Goal: Task Accomplishment & Management: Use online tool/utility

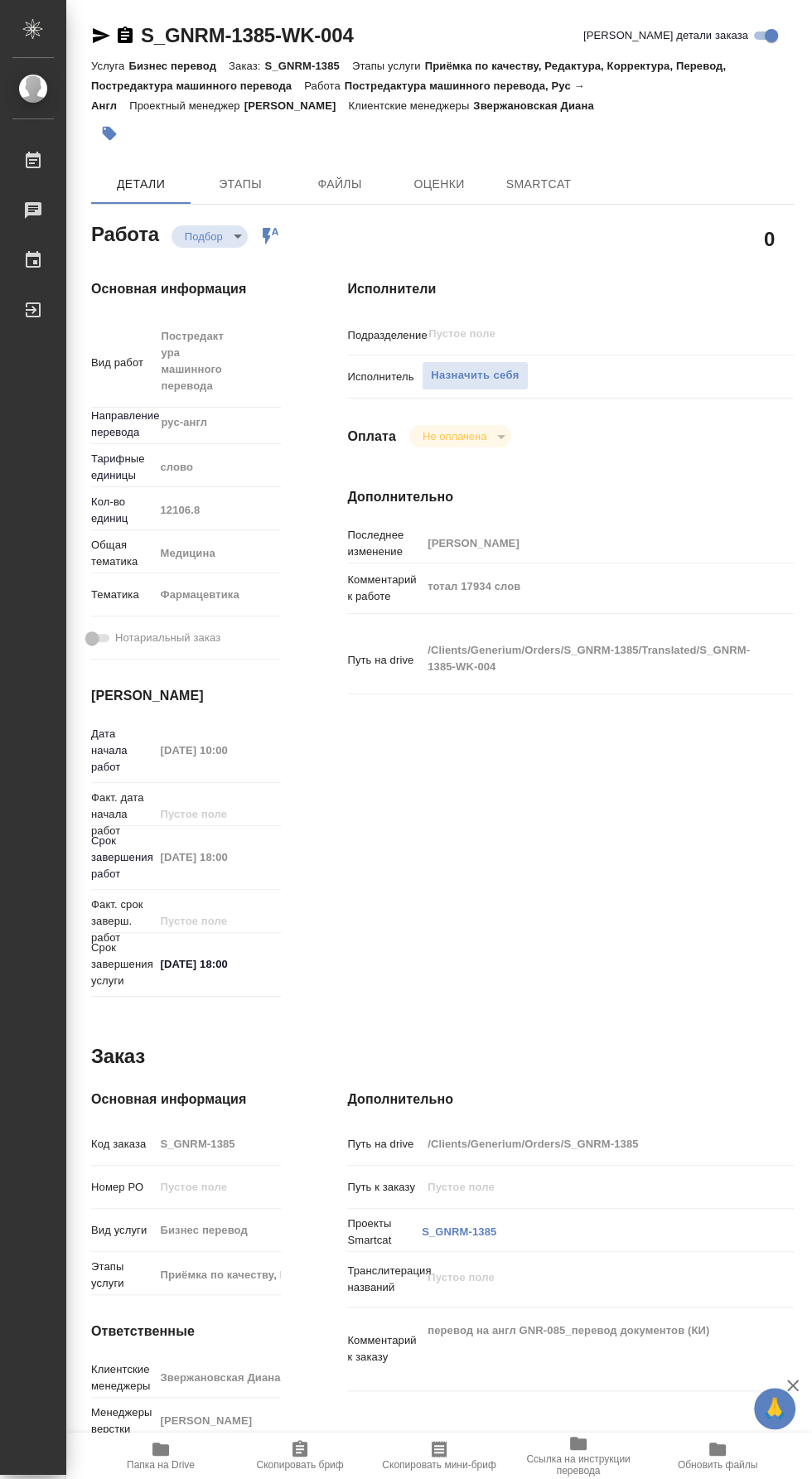
type textarea "x"
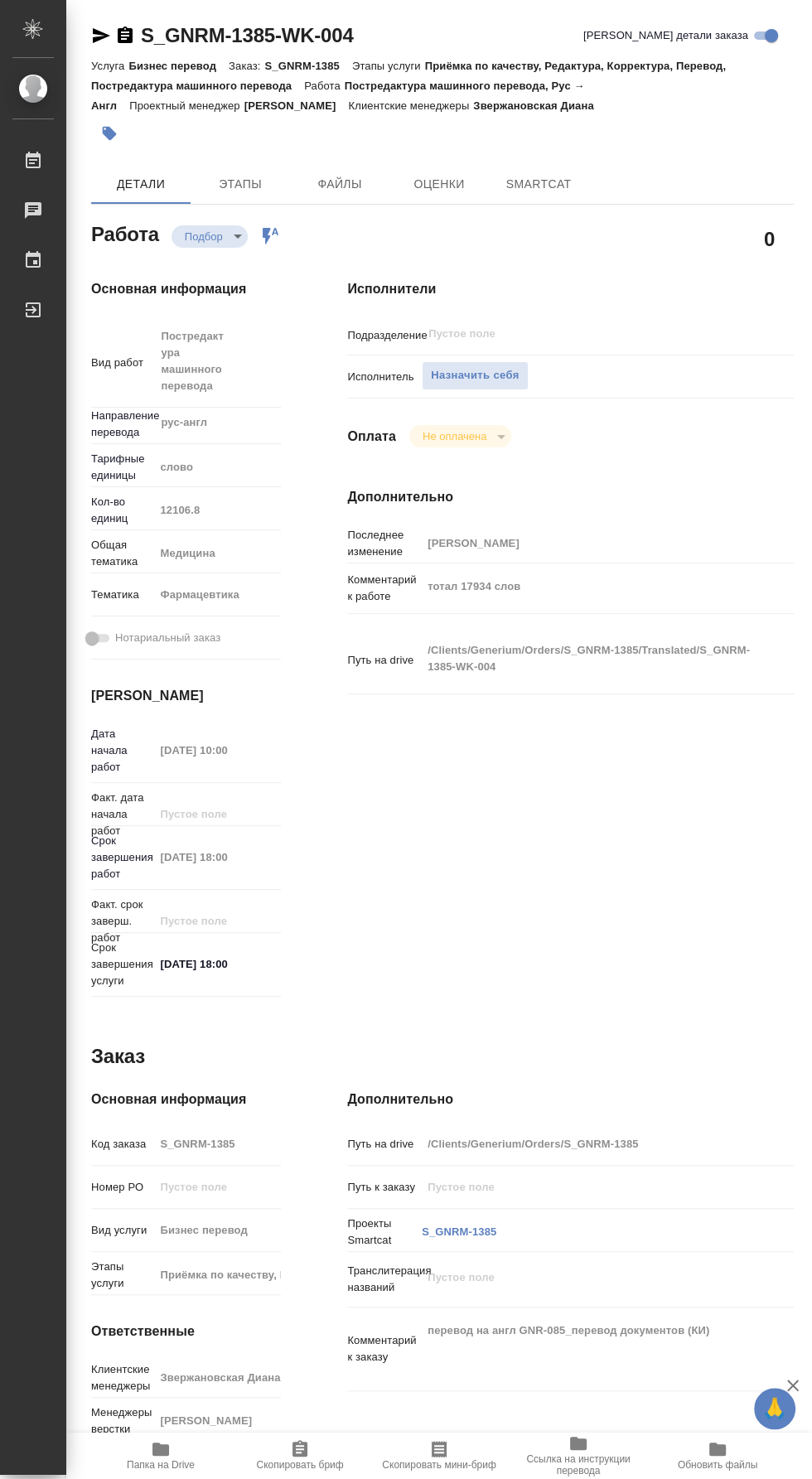
type textarea "x"
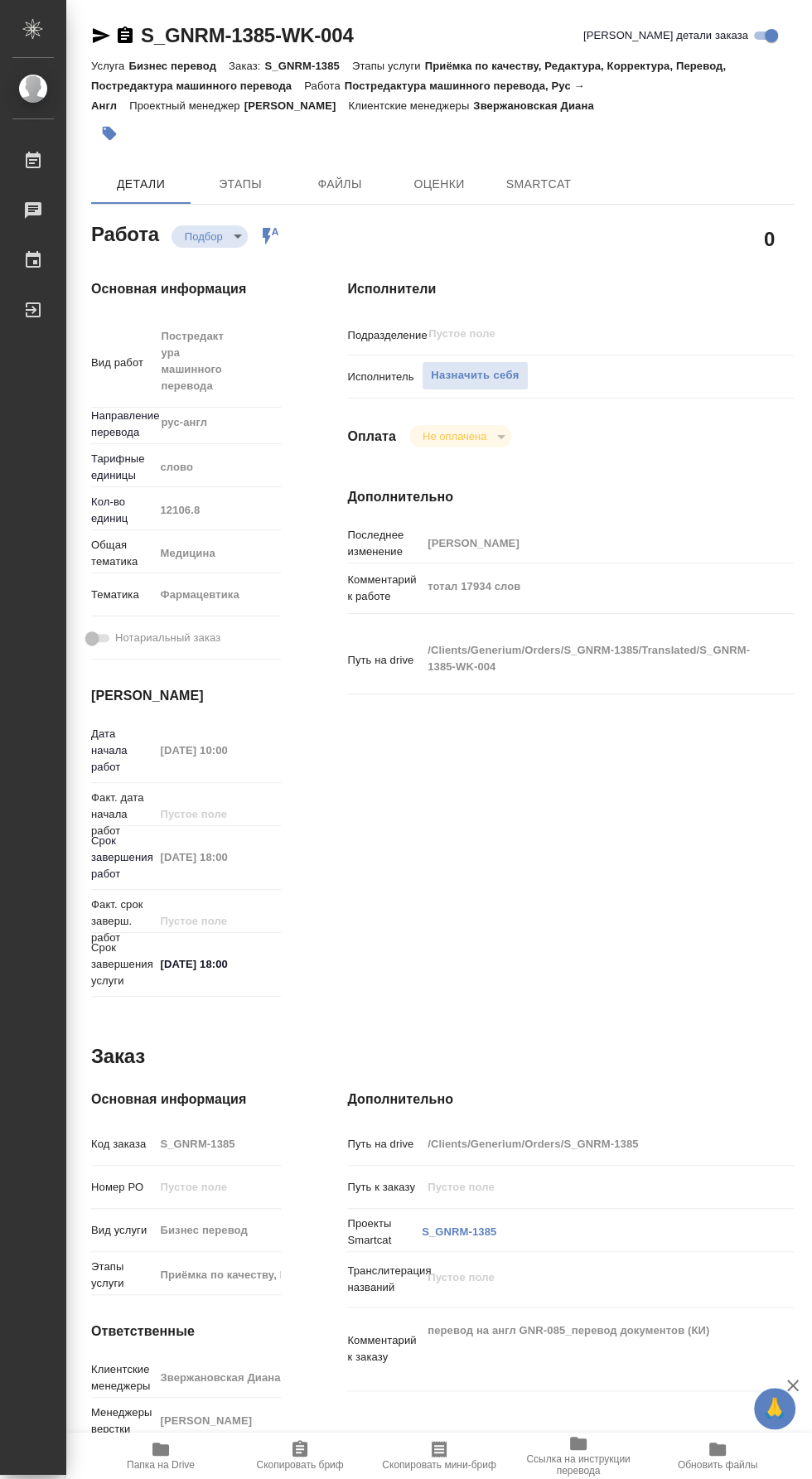
type textarea "x"
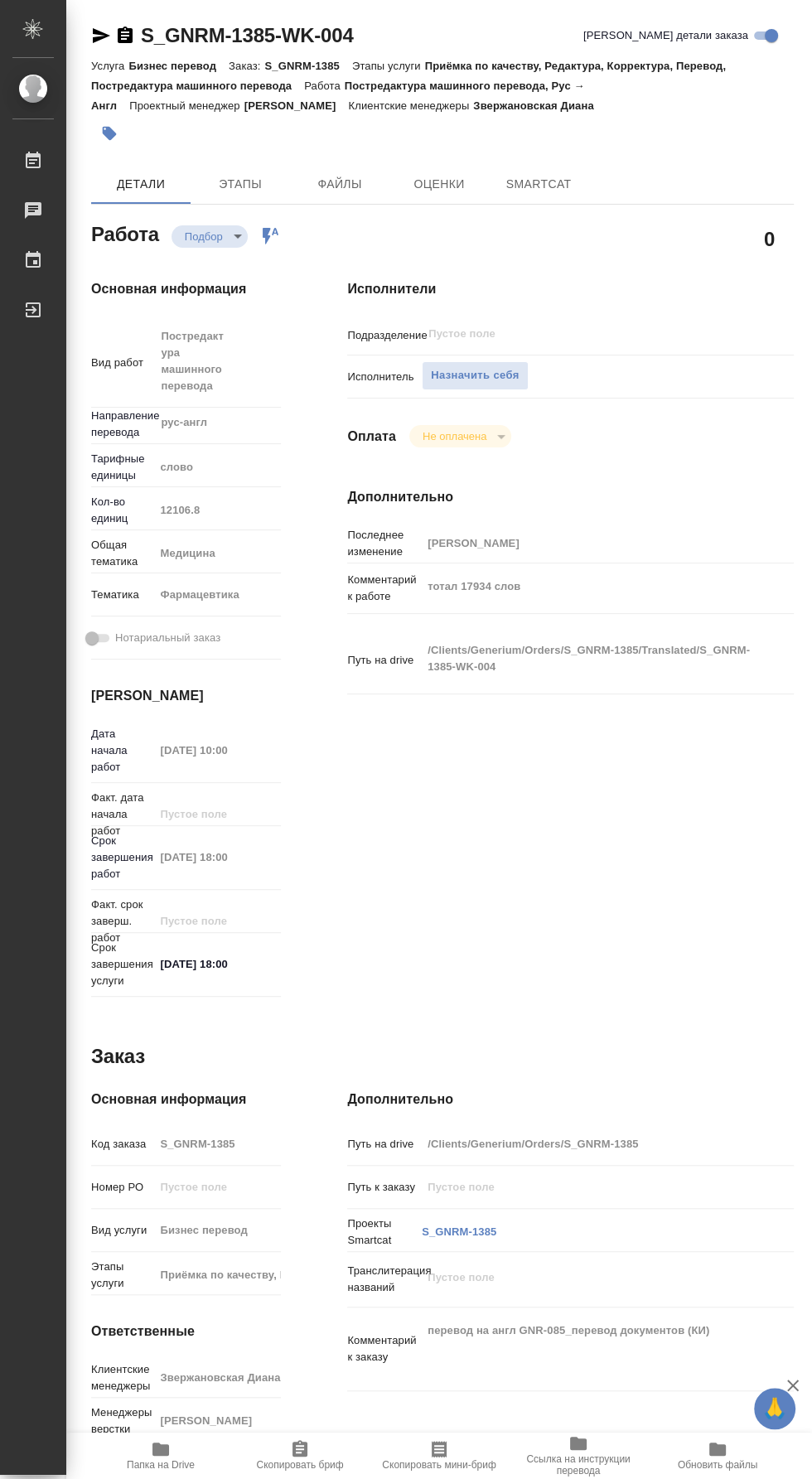
type textarea "x"
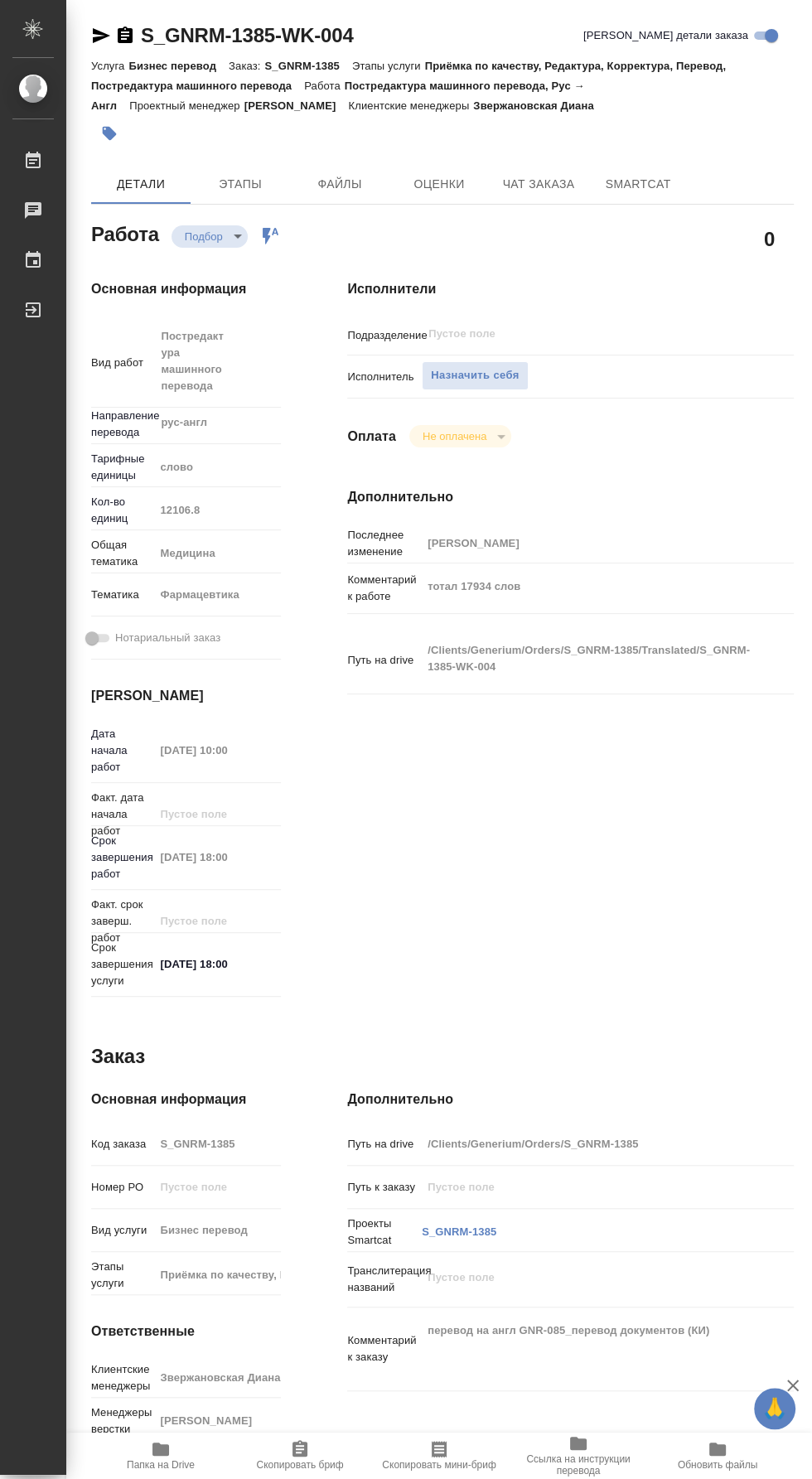
type textarea "x"
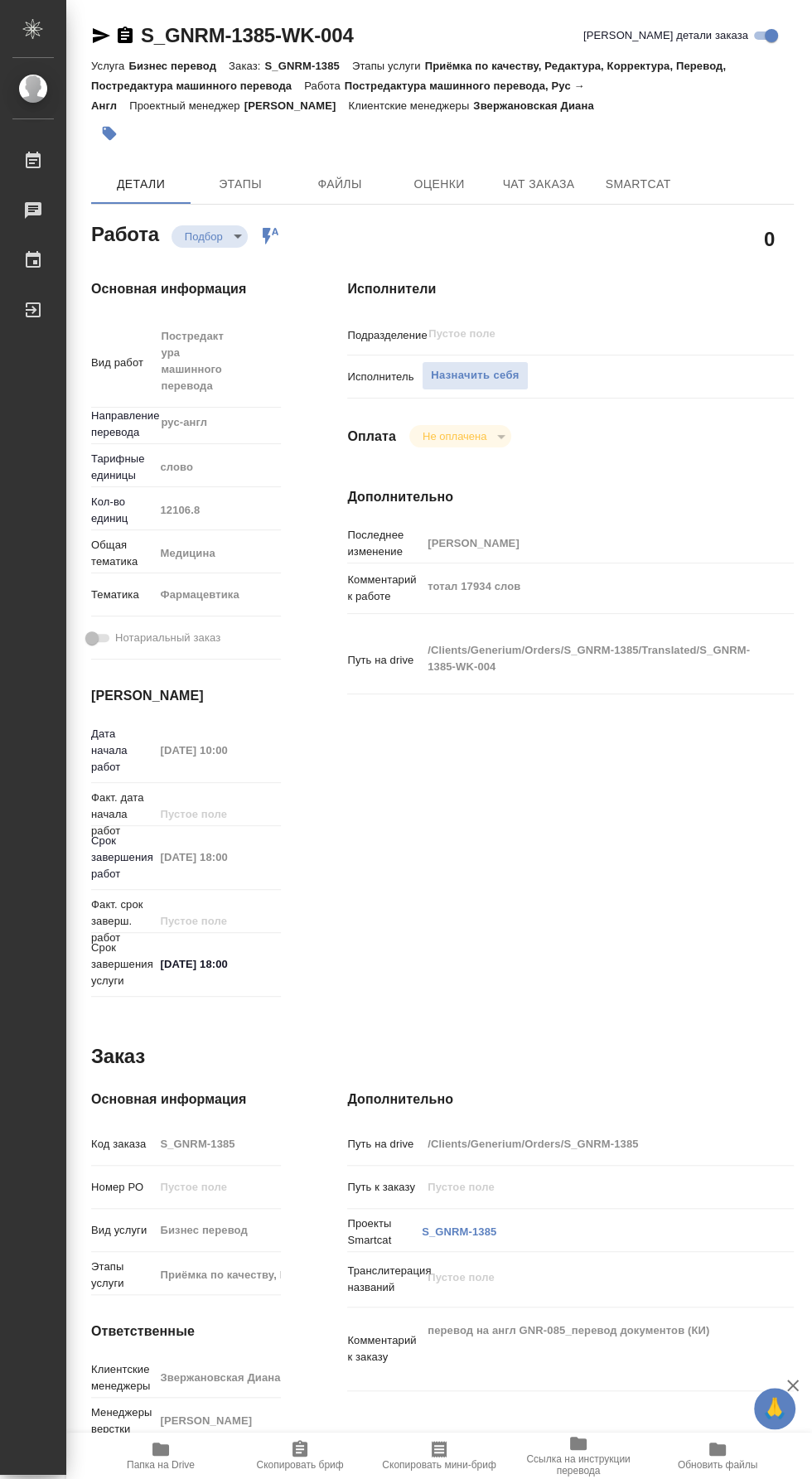
type textarea "x"
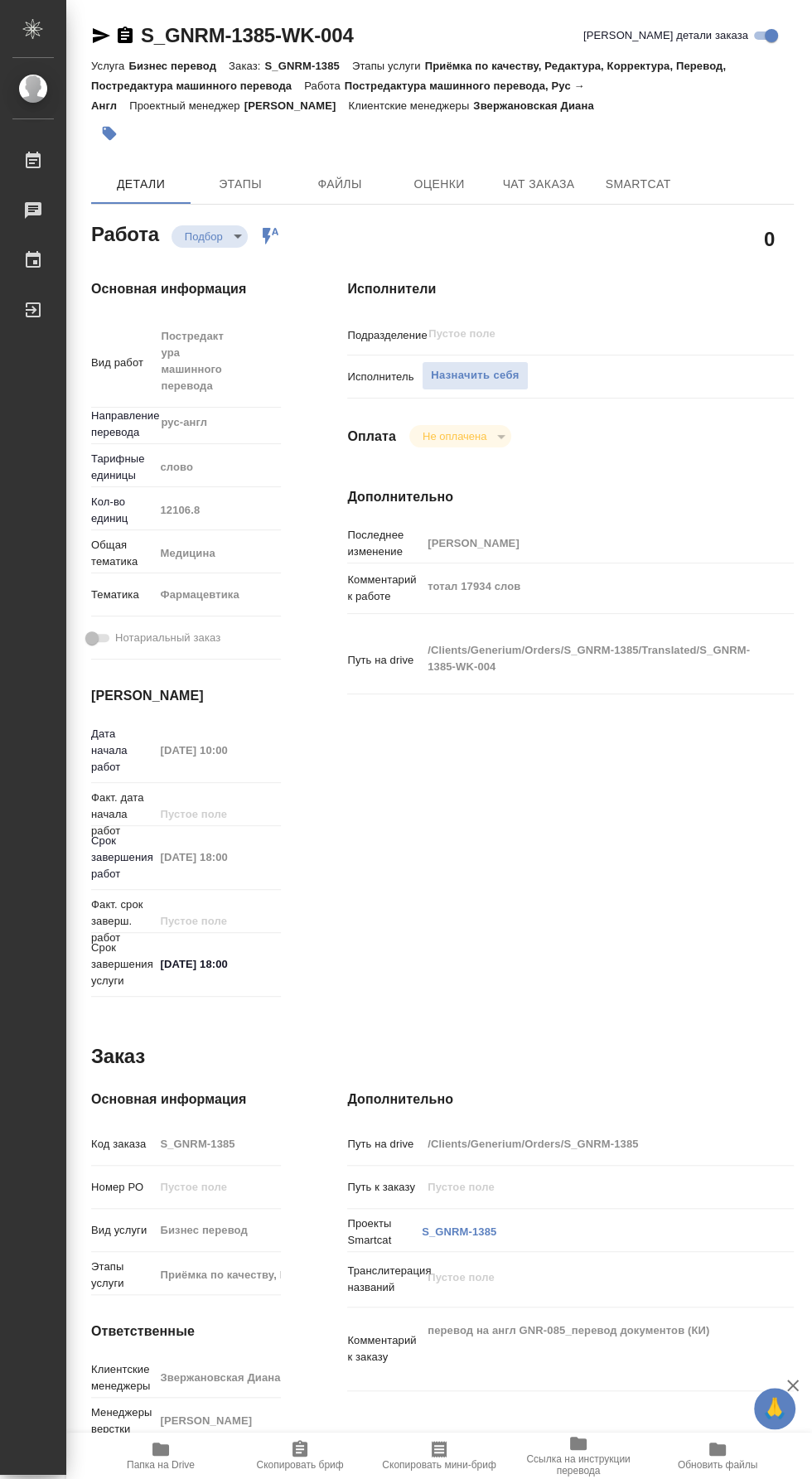
type textarea "x"
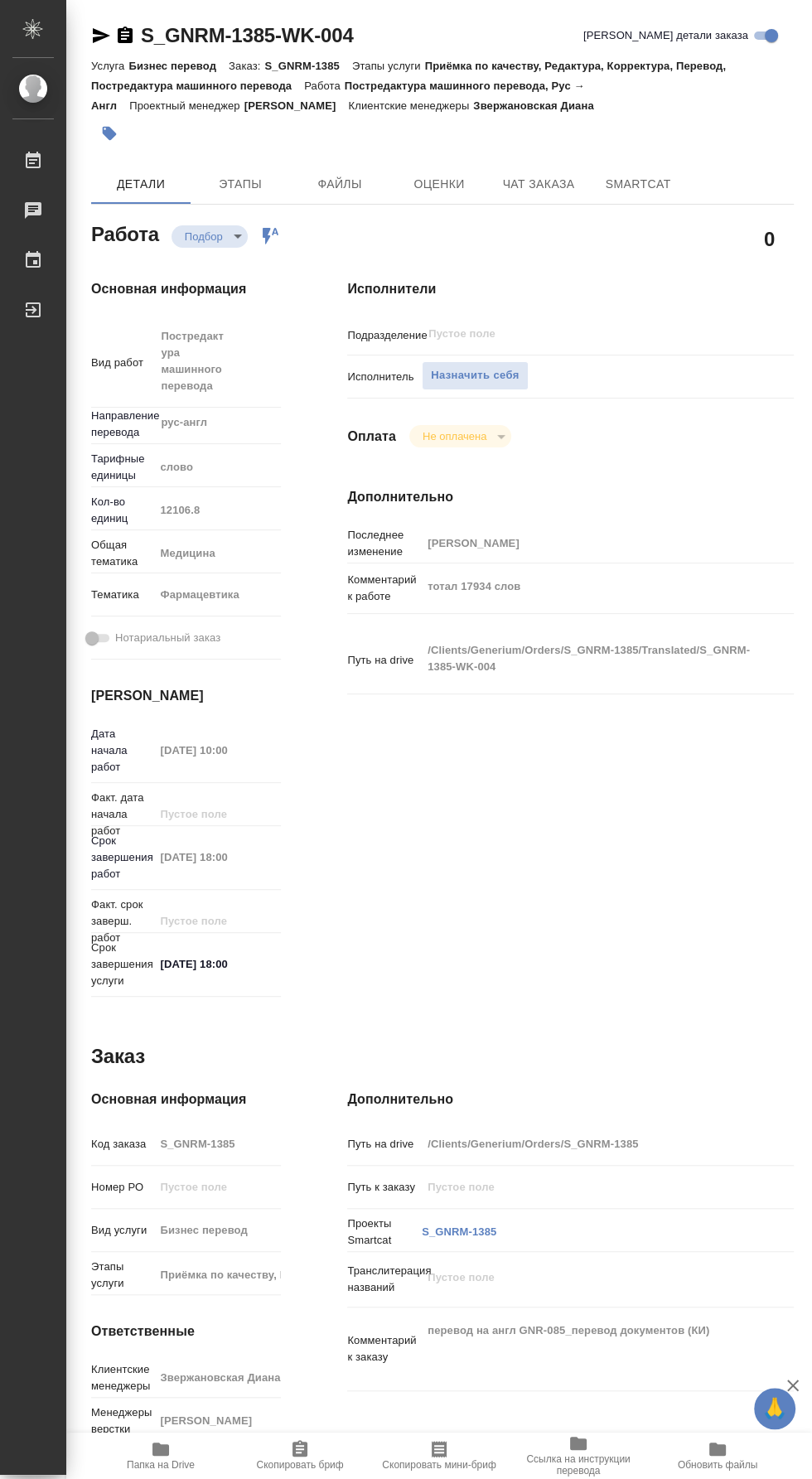
type textarea "x"
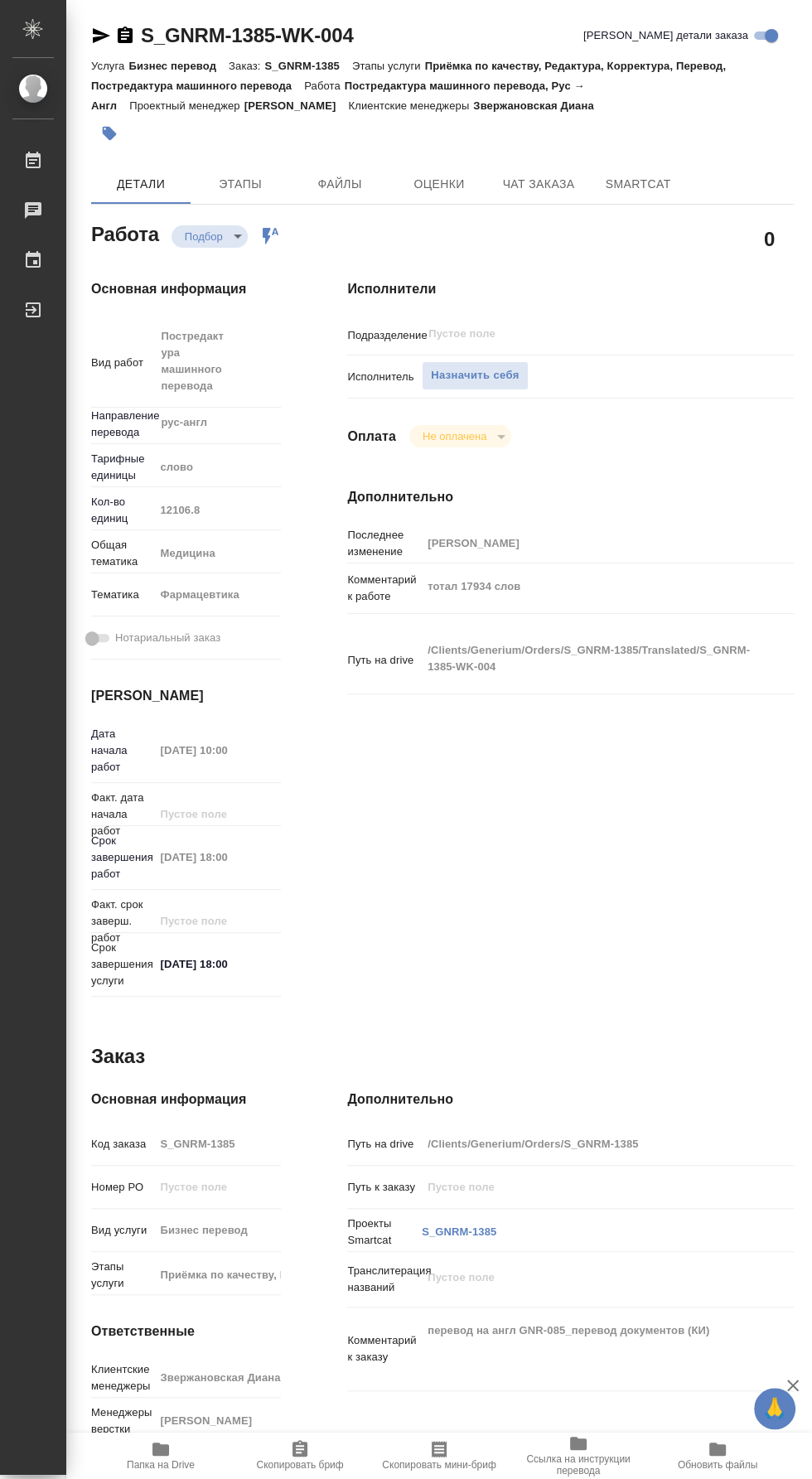
type textarea "x"
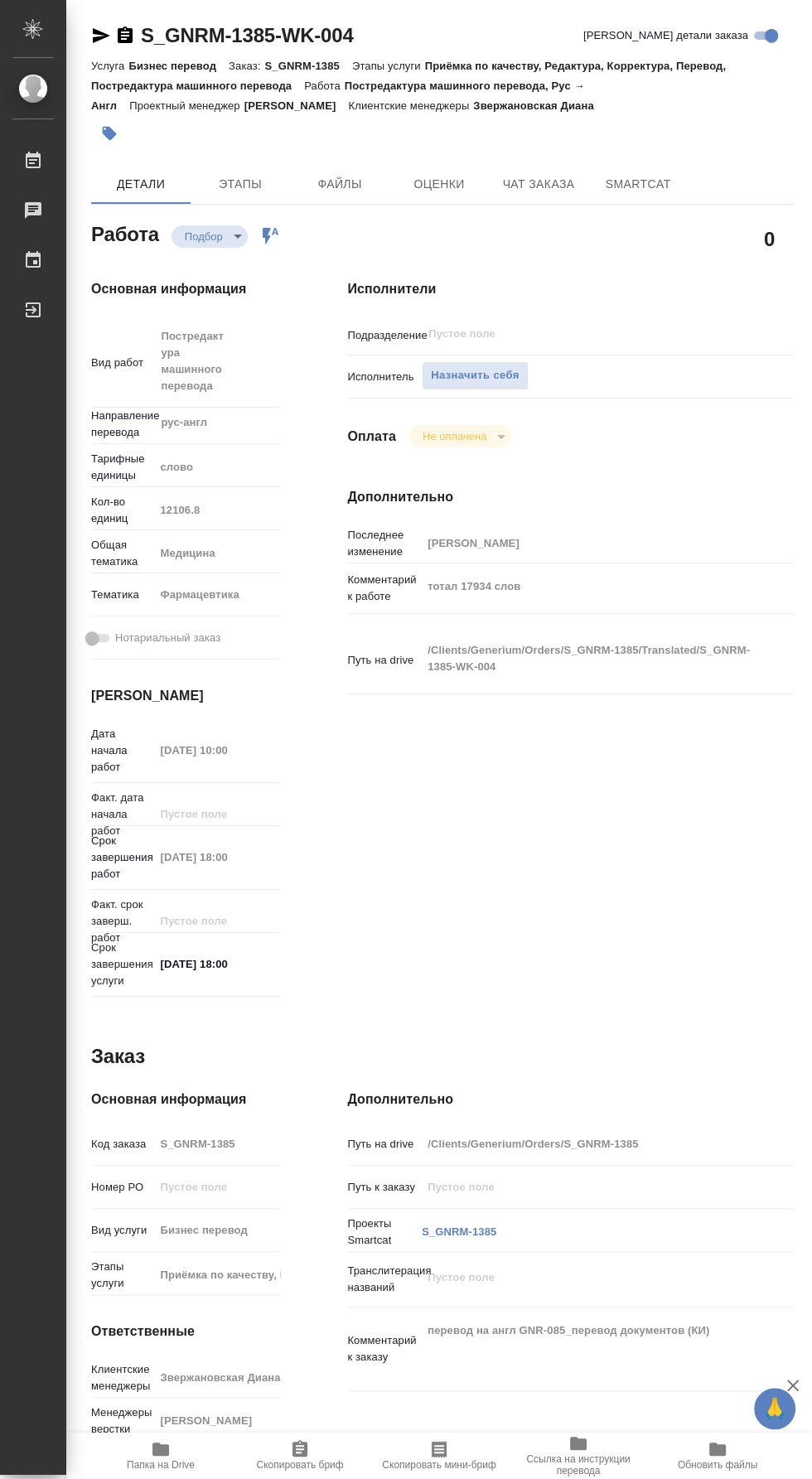
click at [183, 1471] on span "Папка на Drive" at bounding box center [161, 1456] width 119 height 32
